Goal: Information Seeking & Learning: Learn about a topic

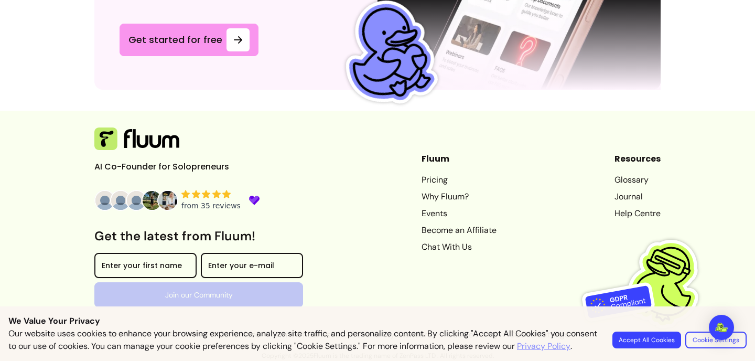
scroll to position [2907, 0]
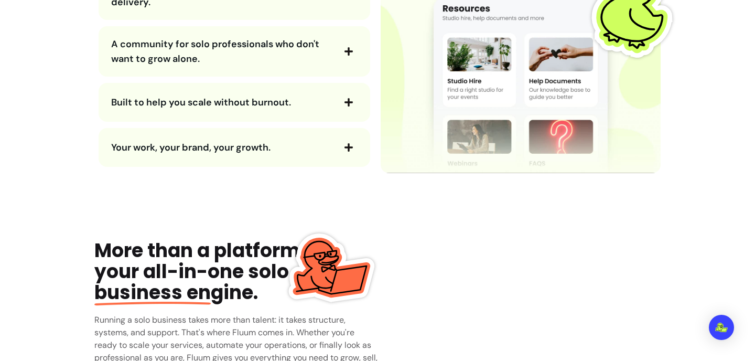
scroll to position [1357, 0]
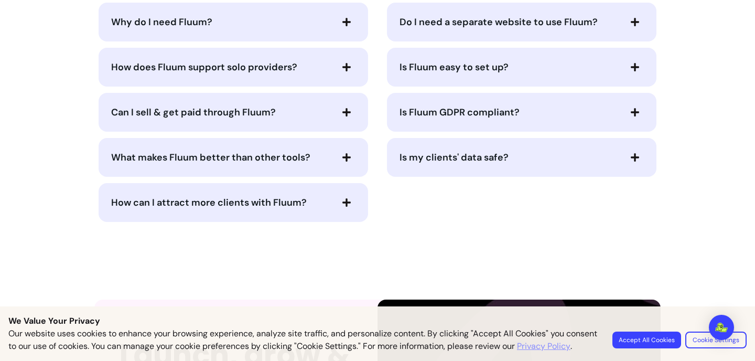
scroll to position [2379, 0]
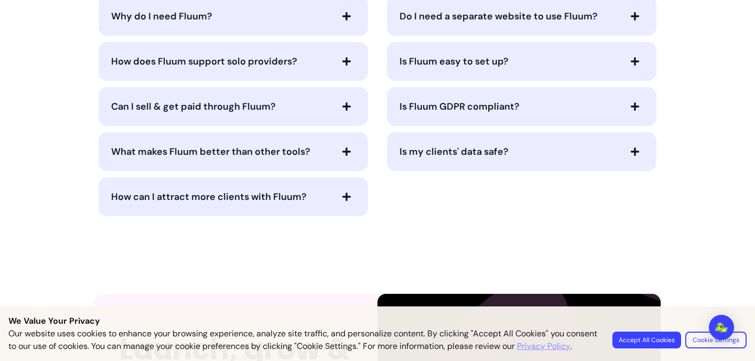
click at [346, 17] on icon "button" at bounding box center [346, 16] width 8 height 8
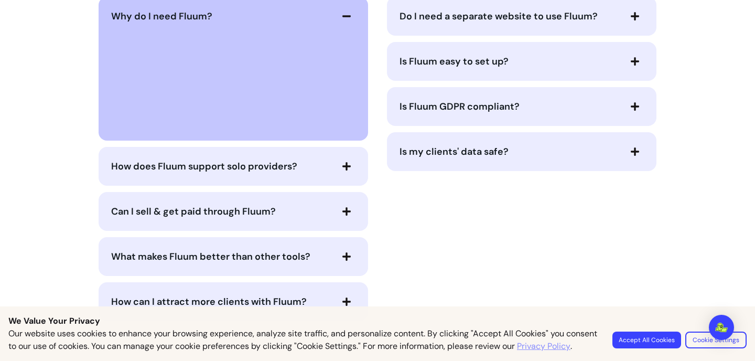
click at [346, 17] on icon "button" at bounding box center [346, 16] width 9 height 9
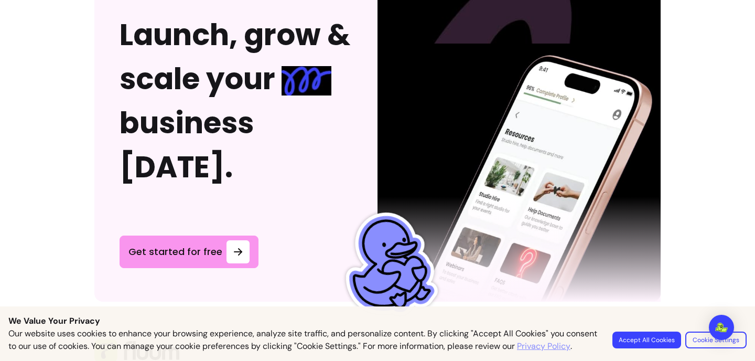
scroll to position [2907, 0]
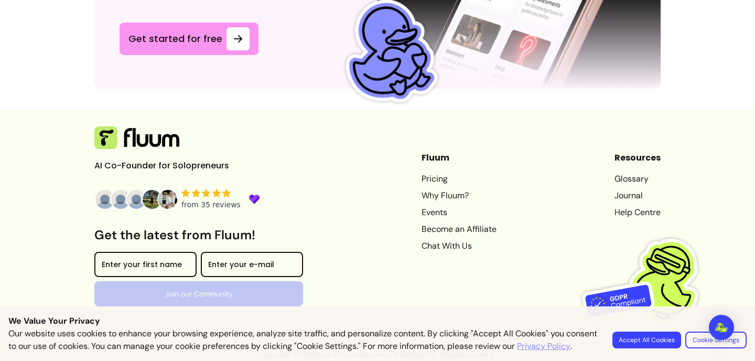
click at [422, 177] on link "Pricing" at bounding box center [459, 179] width 75 height 13
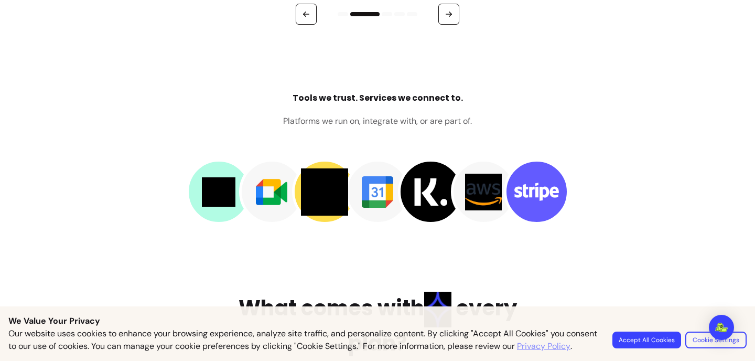
scroll to position [1504, 0]
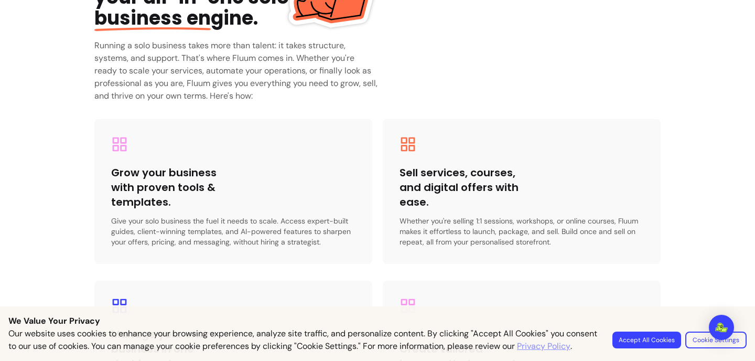
scroll to position [1916, 0]
